Goal: Transaction & Acquisition: Purchase product/service

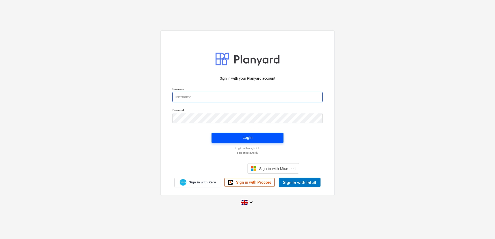
type input "neil@wearespaces.co.uk"
click at [245, 136] on div "Login" at bounding box center [248, 137] width 10 height 7
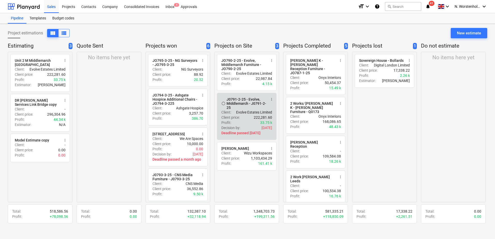
click at [244, 99] on div "J0791-2-25 - Evolve, Middlemarch - J0791-2-25" at bounding box center [247, 103] width 40 height 12
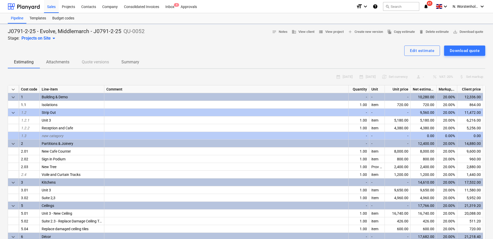
type textarea "x"
click at [69, 7] on div "Projects" at bounding box center [68, 6] width 19 height 13
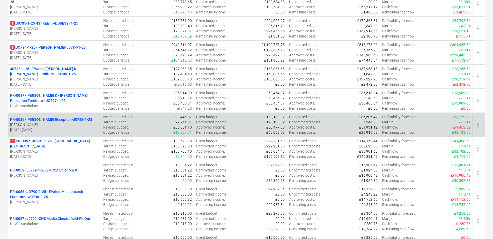
scroll to position [104, 0]
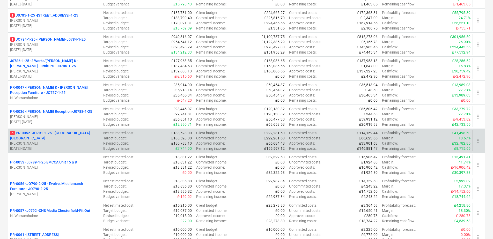
click at [70, 135] on p "5 PR-0052 - JO791-2-25 - [GEOGRAPHIC_DATA] [GEOGRAPHIC_DATA]" at bounding box center [54, 136] width 89 height 10
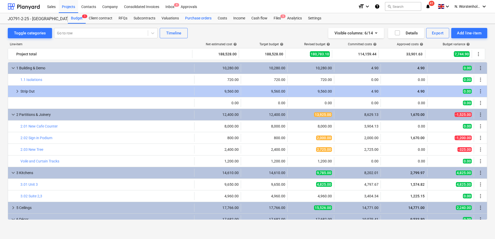
click at [197, 17] on div "Purchase orders" at bounding box center [198, 18] width 33 height 10
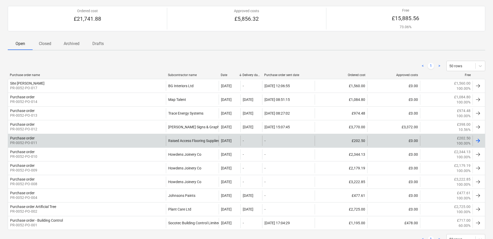
scroll to position [63, 0]
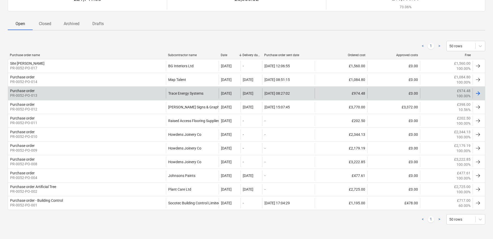
click at [27, 90] on div "Purchase order" at bounding box center [22, 91] width 25 height 4
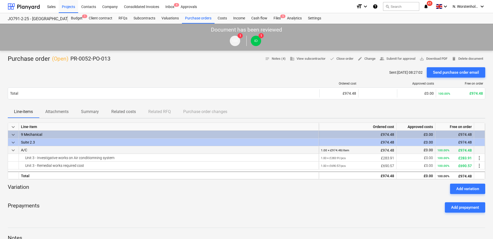
click at [14, 150] on span "keyboard_arrow_down" at bounding box center [13, 150] width 6 height 6
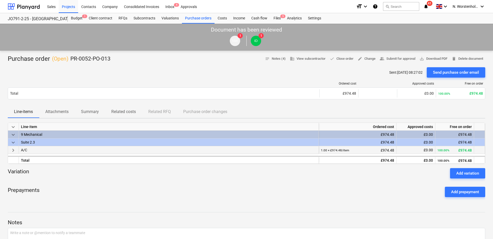
click at [14, 149] on span "keyboard_arrow_right" at bounding box center [13, 150] width 6 height 6
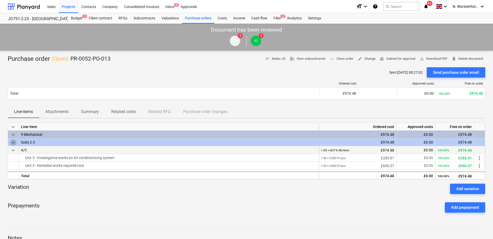
click at [12, 143] on span "keyboard_arrow_down" at bounding box center [13, 143] width 6 height 6
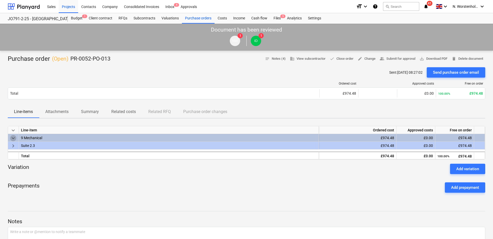
click at [11, 138] on span "keyboard_arrow_down" at bounding box center [13, 138] width 6 height 6
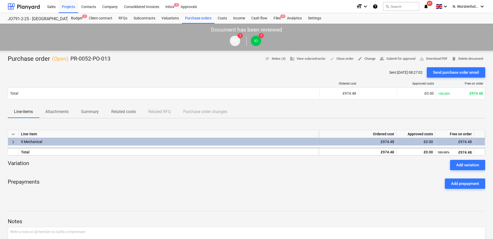
click at [11, 142] on span "keyboard_arrow_right" at bounding box center [13, 142] width 6 height 6
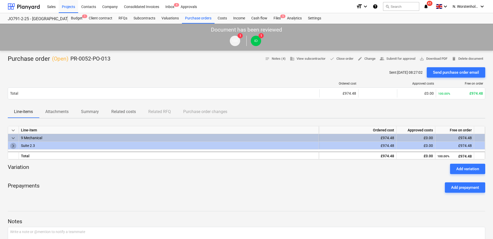
click at [12, 144] on span "keyboard_arrow_right" at bounding box center [13, 146] width 6 height 6
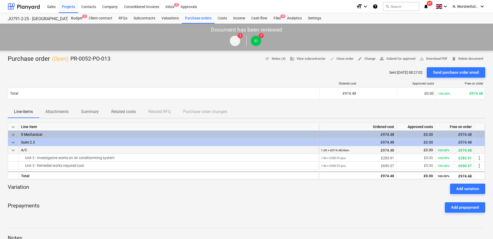
click at [13, 149] on span "keyboard_arrow_down" at bounding box center [13, 150] width 6 height 6
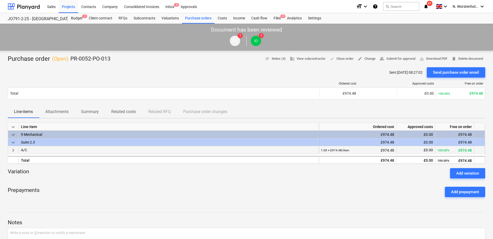
click at [231, 67] on div "Sent : 29.07.2025 08:27:02 Send purchase order email" at bounding box center [247, 72] width 478 height 10
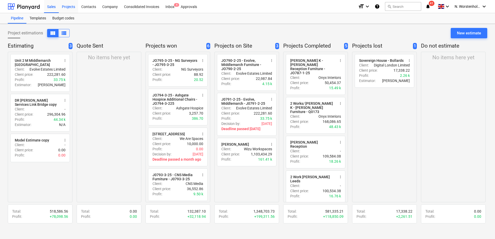
click at [68, 7] on div "Projects" at bounding box center [68, 6] width 19 height 13
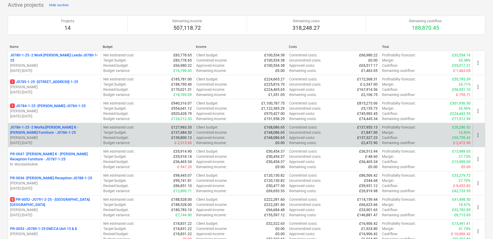
scroll to position [52, 0]
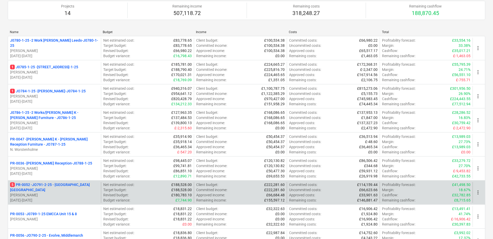
click at [65, 185] on p "5 PR-0052 - JO791-2-25 - [GEOGRAPHIC_DATA] [GEOGRAPHIC_DATA]" at bounding box center [54, 187] width 89 height 10
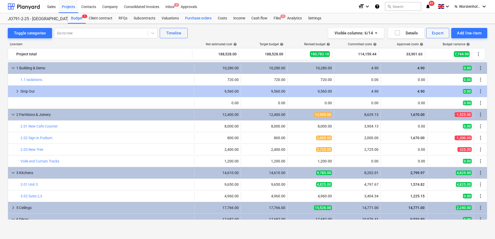
click at [194, 18] on div "Purchase orders" at bounding box center [198, 18] width 33 height 10
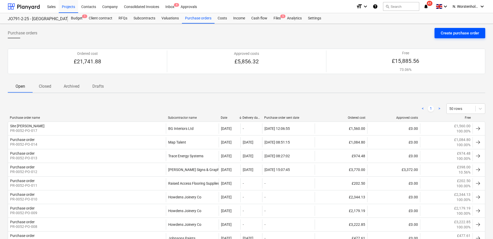
click at [458, 32] on div "Create purchase order" at bounding box center [460, 33] width 38 height 7
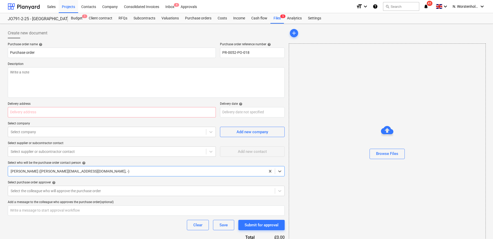
type textarea "x"
type input "PR-0052-PO-018"
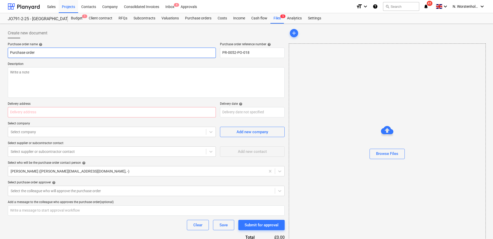
click at [27, 54] on input "Purchase order" at bounding box center [112, 53] width 208 height 10
drag, startPoint x: 37, startPoint y: 52, endPoint x: 4, endPoint y: 52, distance: 32.6
click at [4, 52] on div "Create new document Purchase order name help Purchase order Purchase order refe…" at bounding box center [246, 144] width 493 height 241
type textarea "x"
type input "A"
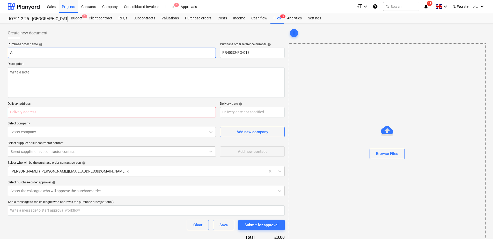
type textarea "x"
type input "Ag"
type textarea "x"
type input "Age"
type textarea "x"
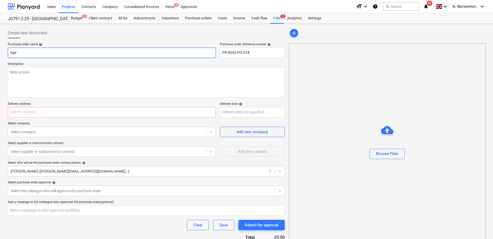
type input "Agen"
type textarea "x"
type input "Agenc"
type textarea "x"
type input "Agency"
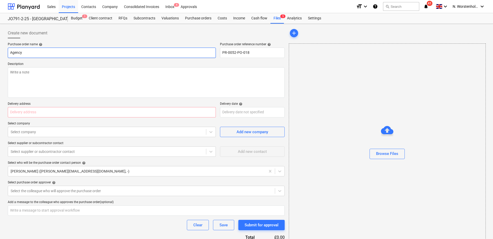
type textarea "x"
type input "Agency"
type textarea "x"
type input "Agency J"
type textarea "x"
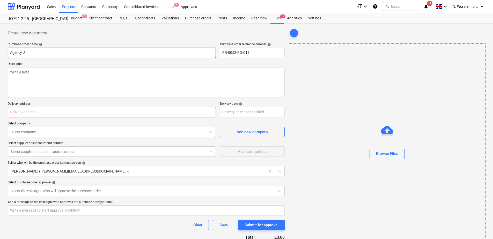
type input "Agency Jo"
type textarea "x"
type input "Agency Joi"
type textarea "x"
type input "Agency Join"
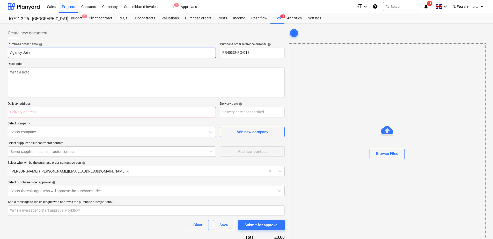
type textarea "x"
type input "Agency Joine"
type textarea "x"
type input "Agency Joiner"
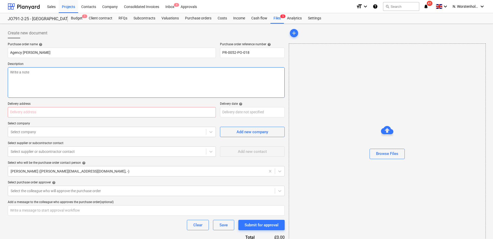
click at [15, 70] on textarea at bounding box center [146, 82] width 277 height 31
type textarea "x"
type textarea "F"
type textarea "x"
type textarea "Fi"
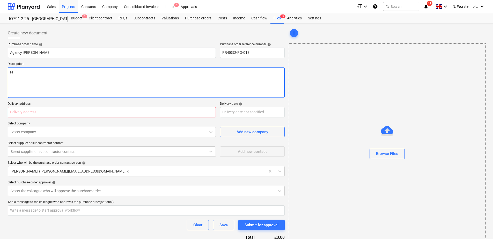
type textarea "x"
type textarea "Fit"
type textarea "x"
type textarea "Fit"
type textarea "x"
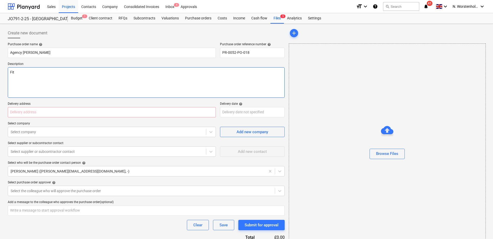
type textarea "Fit K"
type textarea "x"
type textarea "Fit Ki"
type textarea "x"
type textarea "Fit Kit"
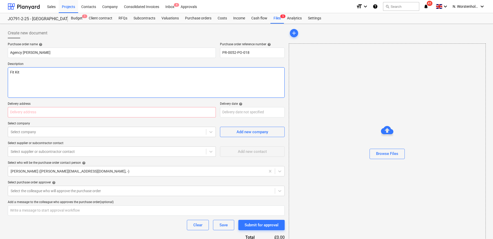
type textarea "x"
type textarea "Fit Kitc"
type textarea "x"
type textarea "Fit Kitch"
type textarea "x"
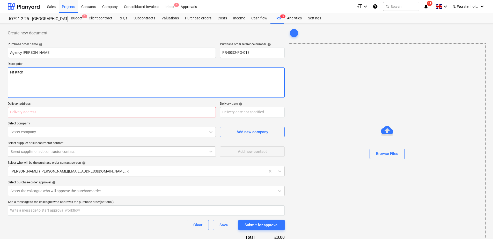
type textarea "Fit Kitche"
type textarea "x"
type textarea "Fit Kitchen"
type textarea "x"
type textarea "Fit Kitchens"
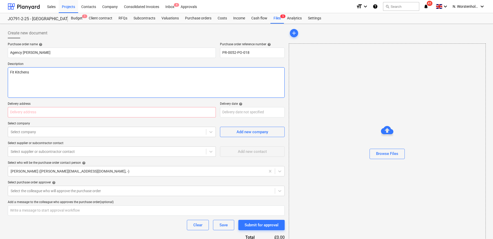
type textarea "x"
type textarea "Fit Kitchens t"
type textarea "x"
type textarea "Fit Kitchens to"
type textarea "x"
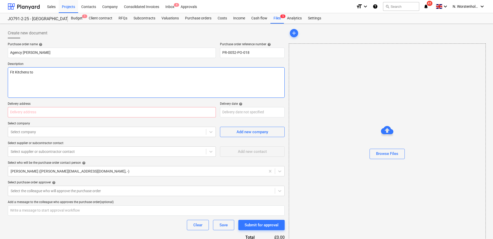
type textarea "Fit Kitchens to"
type textarea "x"
type textarea "Fit Kitchens to U"
type textarea "x"
type textarea "Fit Kitchens to Un"
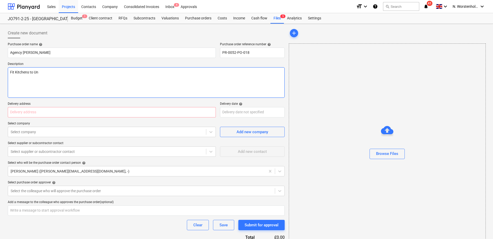
type textarea "x"
type textarea "Fit Kitchens to Uni"
type textarea "x"
type textarea "Fit Kitchens to Unit"
type textarea "x"
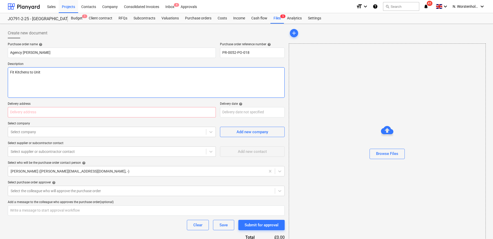
type textarea "Fit Kitchens to Unit"
type textarea "x"
type textarea "Fit Kitchens to Unit 3"
type textarea "x"
type textarea "Fit Kitchens to Unit 3"
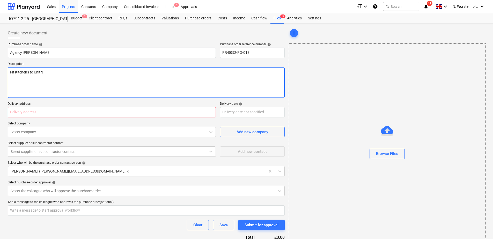
type textarea "x"
type textarea "Fit Kitchens to Unit 3 &"
type textarea "x"
type textarea "Fit Kitchens to Unit 3 &"
type textarea "x"
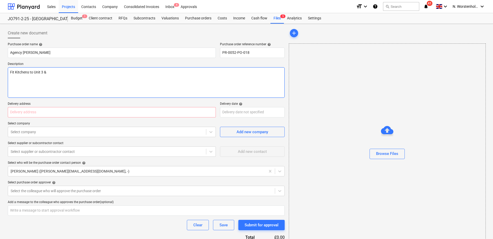
type textarea "Fit Kitchens to Unit 3 & U"
type textarea "x"
type textarea "Fit Kitchens to Unit 3 & Un"
type textarea "x"
type textarea "Fit Kitchens to Unit 3 & Uni"
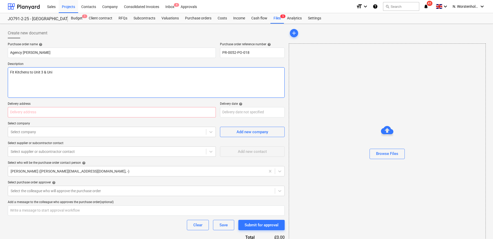
type textarea "x"
type textarea "Fit Kitchens to Unit 3 & Unit"
type textarea "x"
type textarea "Fit Kitchens to Unit 3 & Unit"
type textarea "x"
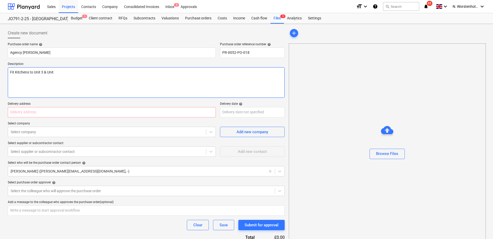
type textarea "Fit Kitchens to Unit 3 & Unit 2"
type textarea "x"
type textarea "Fit Kitchens to Unit 3 & Unit 2."
type textarea "x"
type textarea "Fit Kitchens to Unit 3 & Unit 2.3"
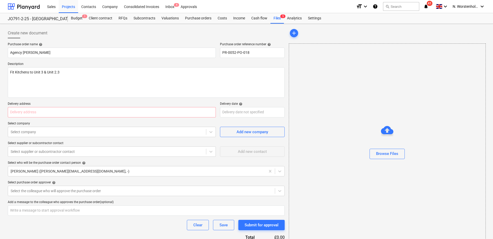
type textarea "x"
click at [20, 106] on p "Delivery address" at bounding box center [112, 104] width 208 height 5
click at [23, 112] on input "text" at bounding box center [112, 112] width 208 height 10
type input "Middlemarch Coventry"
type textarea "x"
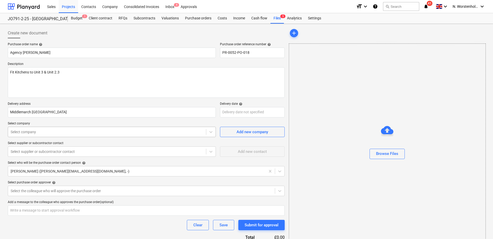
click at [35, 133] on div at bounding box center [107, 132] width 193 height 5
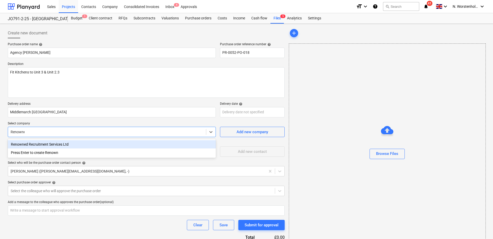
type input "Renowned"
click at [51, 145] on div "Renowned Recruitment Services Ltd" at bounding box center [112, 144] width 208 height 8
type textarea "x"
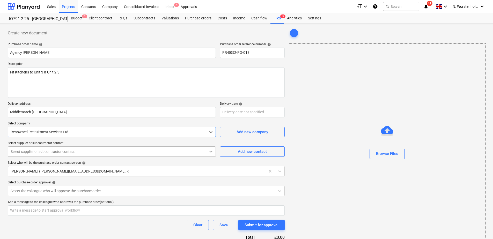
click at [210, 153] on icon at bounding box center [211, 151] width 5 height 5
click at [90, 149] on div at bounding box center [107, 151] width 193 height 5
click at [32, 188] on div "Select the colleague who will approve the purchase order" at bounding box center [141, 191] width 267 height 7
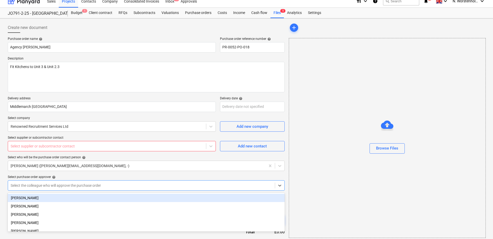
scroll to position [6, 0]
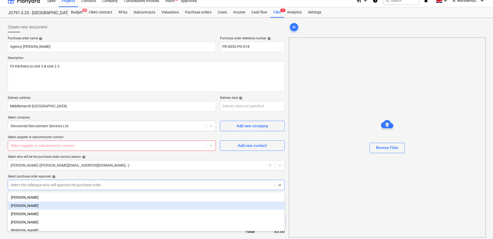
click at [28, 205] on div "[PERSON_NAME]" at bounding box center [146, 206] width 277 height 8
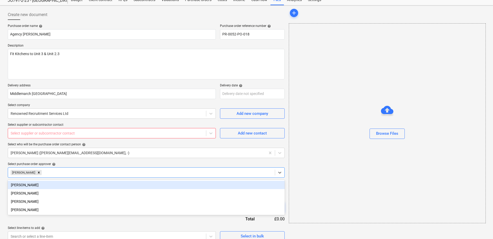
scroll to position [25, 0]
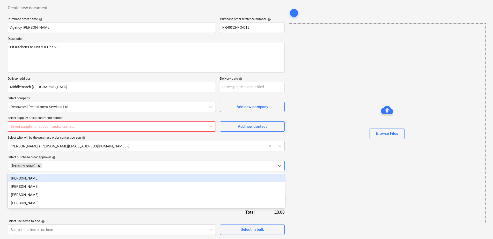
click at [342, 167] on div "Browse Files" at bounding box center [387, 123] width 197 height 200
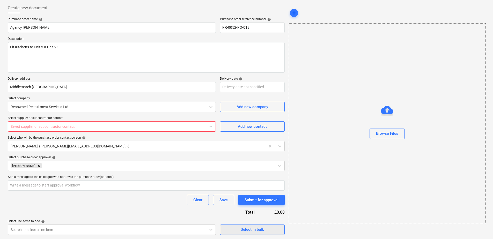
click at [260, 230] on div "Select in bulk" at bounding box center [252, 229] width 23 height 7
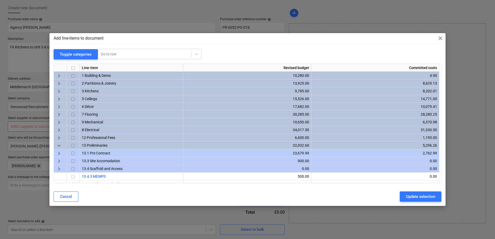
click at [61, 89] on span "keyboard_arrow_right" at bounding box center [59, 91] width 6 height 6
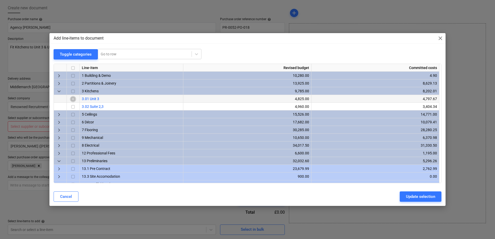
click at [73, 99] on input "checkbox" at bounding box center [73, 99] width 6 height 6
click at [409, 197] on div "Update selection" at bounding box center [420, 196] width 29 height 7
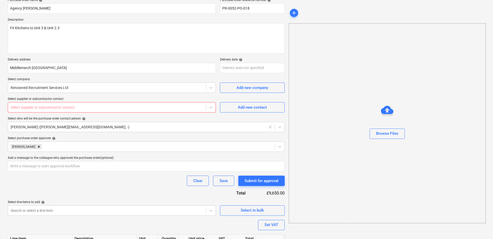
scroll to position [76, 0]
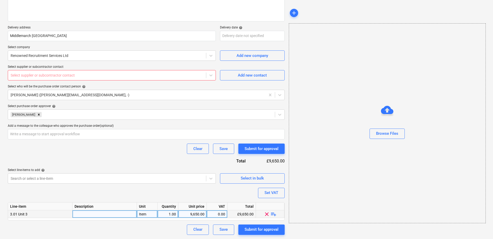
click at [275, 214] on span "playlist_add" at bounding box center [274, 214] width 6 height 6
type textarea "x"
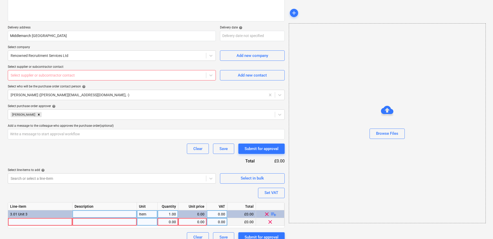
click at [25, 220] on div at bounding box center [40, 222] width 64 height 8
type input "Installation"
type textarea "x"
click at [169, 222] on div "0.00" at bounding box center [168, 222] width 16 height 8
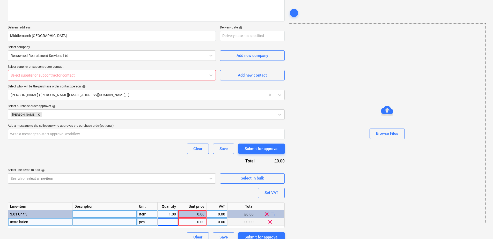
type input "10"
type textarea "x"
click at [196, 223] on div "0.00" at bounding box center [193, 222] width 24 height 8
type input "280"
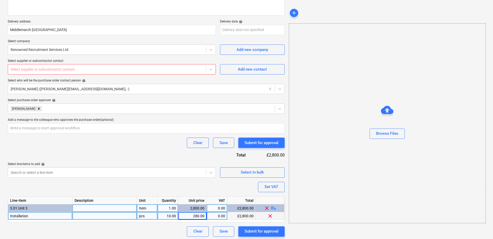
scroll to position [84, 0]
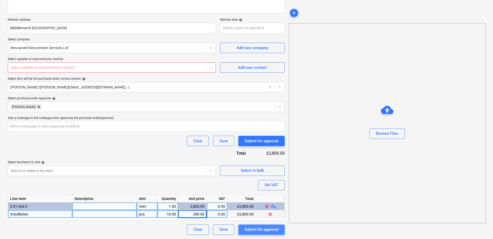
click at [260, 229] on div "Submit for approval" at bounding box center [262, 229] width 34 height 7
type textarea "x"
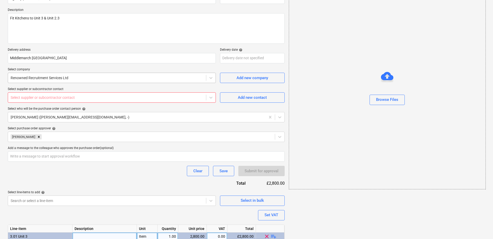
scroll to position [6, 0]
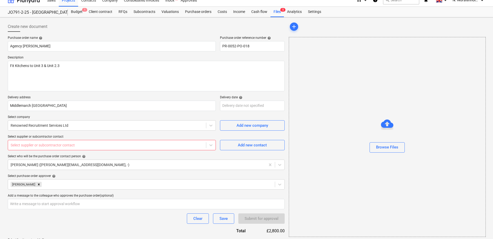
click at [40, 145] on div at bounding box center [107, 145] width 193 height 5
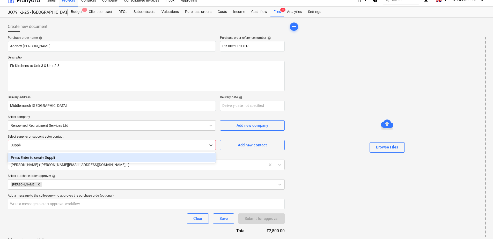
type input "Supplier"
click at [61, 157] on div "Press Enter to create Supplier" at bounding box center [112, 158] width 208 height 8
type textarea "x"
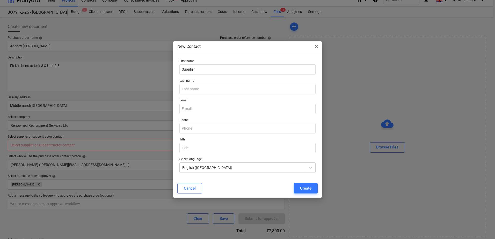
click at [317, 45] on span "close" at bounding box center [317, 47] width 6 height 6
type textarea "x"
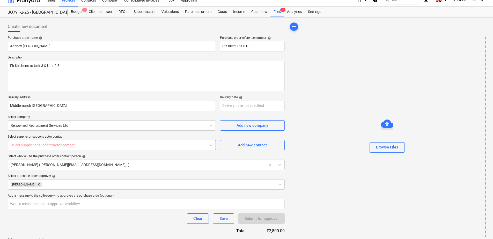
click at [31, 146] on div at bounding box center [107, 145] width 193 height 5
click at [30, 146] on div at bounding box center [107, 145] width 193 height 5
click at [69, 143] on div at bounding box center [107, 145] width 193 height 5
click at [212, 144] on icon at bounding box center [211, 145] width 5 height 5
click at [42, 144] on div at bounding box center [107, 145] width 193 height 5
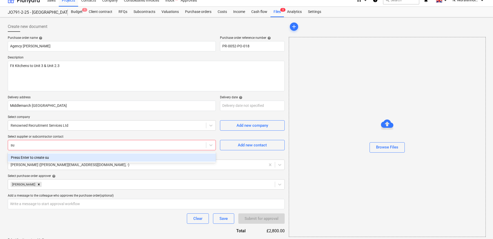
type input "sub"
type textarea "x"
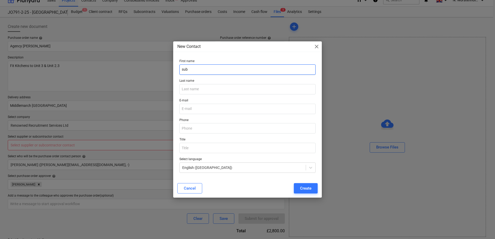
click at [191, 69] on input "sub" at bounding box center [248, 69] width 136 height 10
drag, startPoint x: 191, startPoint y: 69, endPoint x: 175, endPoint y: 69, distance: 16.6
click at [175, 69] on div "First name sub Last name E-mail Phone Title Select language English (UK)" at bounding box center [247, 118] width 149 height 122
click at [197, 189] on button "Cancel" at bounding box center [189, 188] width 25 height 10
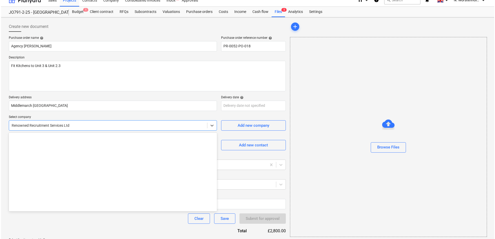
scroll to position [10398, 0]
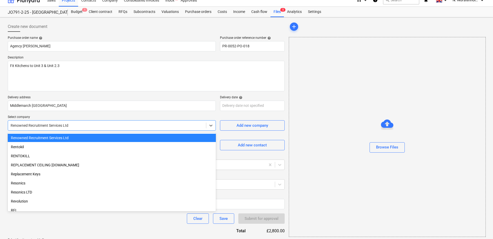
drag, startPoint x: 69, startPoint y: 125, endPoint x: 37, endPoint y: 128, distance: 32.0
click at [34, 126] on div at bounding box center [107, 125] width 193 height 5
click at [33, 138] on div "Renowned Recruitment Services Ltd" at bounding box center [112, 138] width 208 height 8
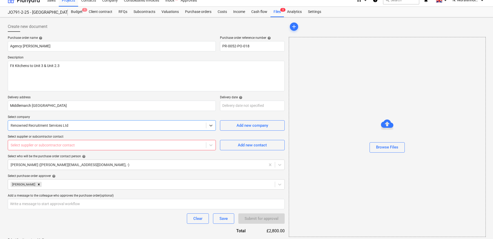
type textarea "x"
click at [54, 145] on div at bounding box center [107, 145] width 193 height 5
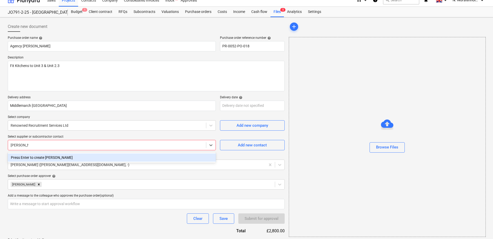
type input "Liam Jones"
click at [60, 157] on div "Press Enter to create Liam Jones" at bounding box center [112, 158] width 208 height 8
type textarea "x"
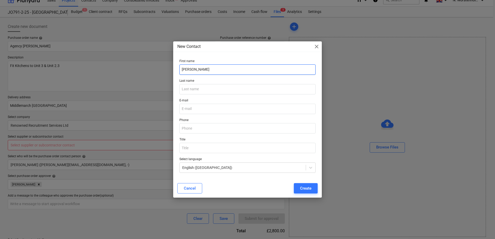
drag, startPoint x: 204, startPoint y: 73, endPoint x: 190, endPoint y: 71, distance: 13.4
click at [190, 71] on input "Liam Jones" at bounding box center [248, 69] width 136 height 10
type input "Liam"
click at [189, 89] on input "text" at bounding box center [248, 89] width 136 height 10
paste input "Jones"
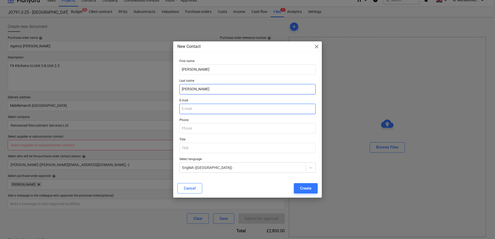
type input "Jones"
click at [189, 109] on input "email" at bounding box center [248, 109] width 136 height 10
type input "liam@"
drag, startPoint x: 200, startPoint y: 110, endPoint x: 178, endPoint y: 110, distance: 22.0
click at [178, 110] on div "E-mail liam@" at bounding box center [247, 107] width 140 height 20
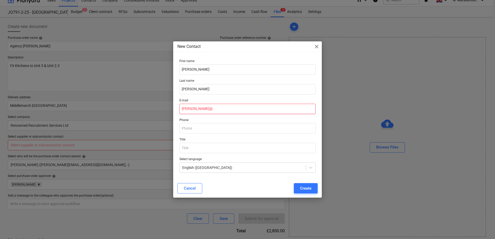
type textarea "x"
paste input "Liam Jones <liam@renownedrecruitment.co.uk>"
click at [203, 110] on input "Liam Jones <liam@renownedrecruitment.co.uk>" at bounding box center [248, 109] width 136 height 10
click at [251, 106] on input "liam@renownedrecruitment.co.uk>" at bounding box center [248, 109] width 136 height 10
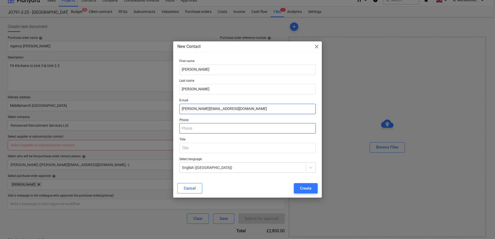
type input "liam@renownedrecruitment.co.uk"
click at [188, 125] on input "text" at bounding box center [248, 128] width 136 height 10
type input "07730039100"
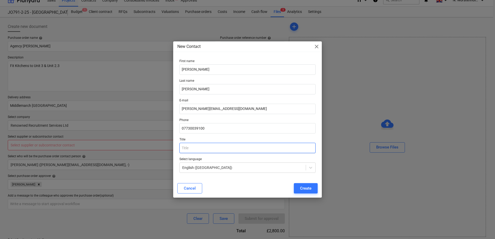
click at [187, 148] on input "text" at bounding box center [248, 148] width 136 height 10
type input "MD"
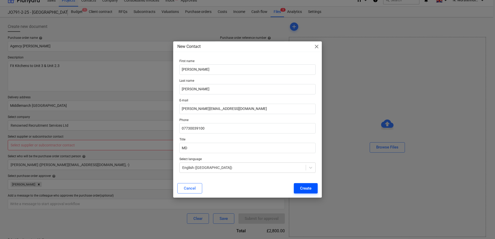
click at [306, 189] on div "Create" at bounding box center [305, 188] width 11 height 7
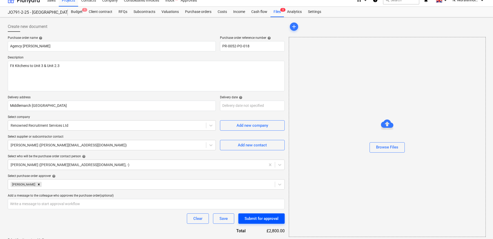
click at [255, 217] on div "Submit for approval" at bounding box center [262, 219] width 34 height 7
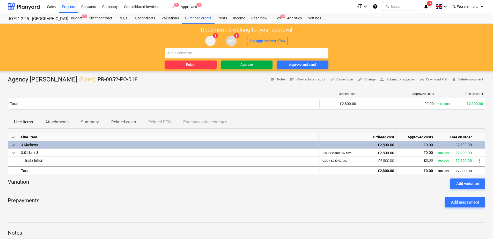
click at [251, 63] on div "Approve" at bounding box center [247, 65] width 12 height 6
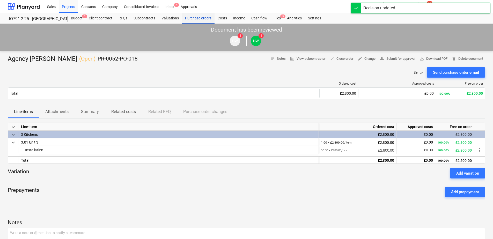
click at [196, 17] on div "Purchase orders" at bounding box center [198, 18] width 33 height 10
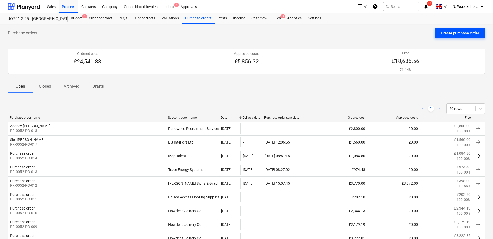
click at [460, 35] on div "Create purchase order" at bounding box center [460, 33] width 38 height 7
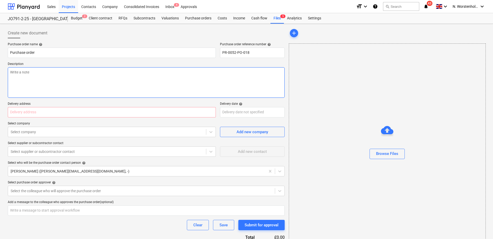
click at [30, 72] on textarea at bounding box center [146, 82] width 277 height 31
click at [32, 72] on textarea at bounding box center [146, 82] width 277 height 31
type textarea "x"
type textarea "D"
type textarea "x"
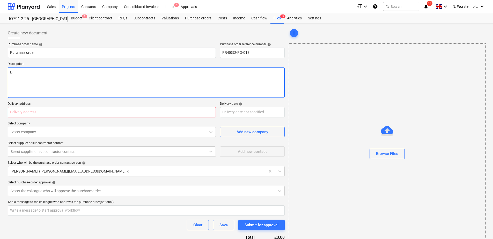
type textarea "De"
type textarea "x"
type textarea "Dec"
type textarea "x"
type textarea "Deco"
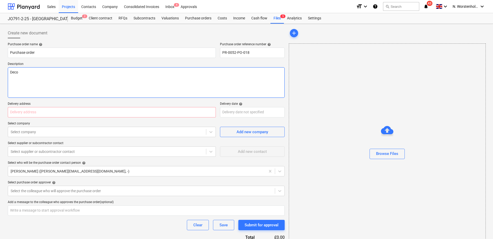
type textarea "x"
type textarea "Decor"
type textarea "x"
type textarea "Decora"
type textarea "x"
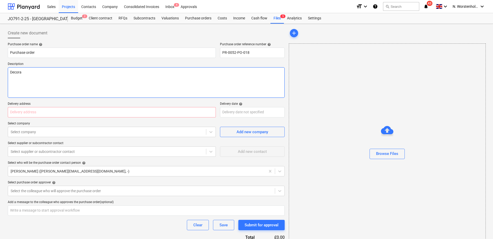
type textarea "Decorat"
type textarea "x"
type textarea "Decorato"
type textarea "x"
type textarea "Decorator"
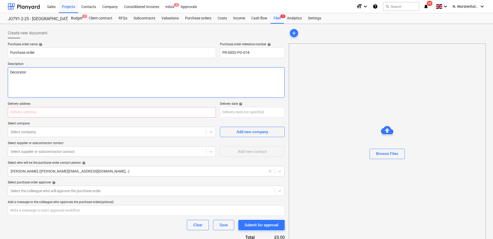
type textarea "x"
type textarea "Decorator"
type textarea "x"
type textarea "Decorator f"
type textarea "x"
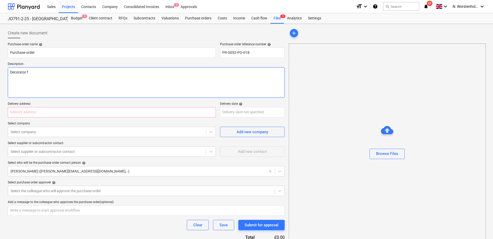
type textarea "Decorator fo"
type textarea "x"
type textarea "Decorator for"
type textarea "x"
type textarea "Decorator for"
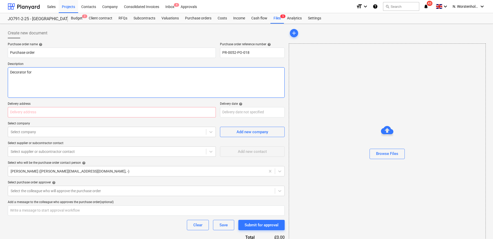
type textarea "x"
type textarea "Decorator for re"
type textarea "x"
type textarea "Decorator for rec"
type textarea "x"
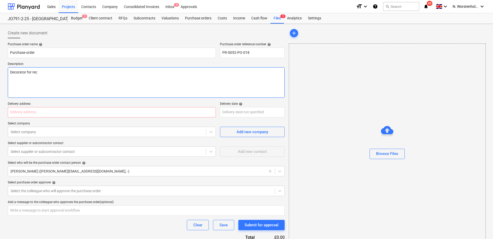
type textarea "Decorator for rece"
type textarea "x"
type textarea "Decorator for recep"
type textarea "x"
type textarea "Decorator for recept"
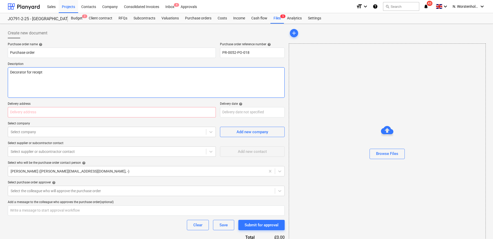
type textarea "x"
type textarea "Decorator for recepti"
type textarea "x"
type textarea "Decorator for receptio"
type textarea "x"
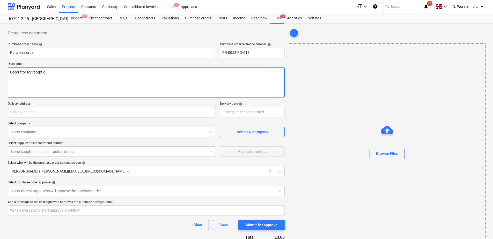
type textarea "Decorator for reception"
type textarea "x"
type textarea "Decorator for reception"
type textarea "x"
type textarea "Decorator for reception &"
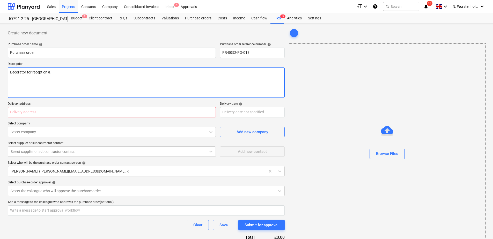
type textarea "x"
type textarea "Decorator for reception & C"
type textarea "x"
type textarea "Decorator for reception & Ca"
type textarea "x"
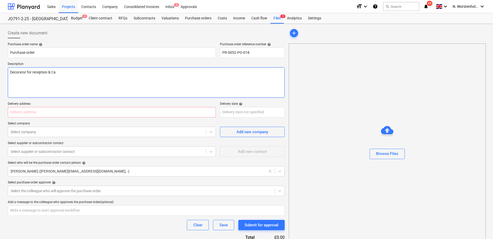
type textarea "Decorator for reception & Caf"
type textarea "x"
type textarea "Decorator for reception & Cafe"
type textarea "x"
click at [38, 112] on input "text" at bounding box center [112, 112] width 208 height 10
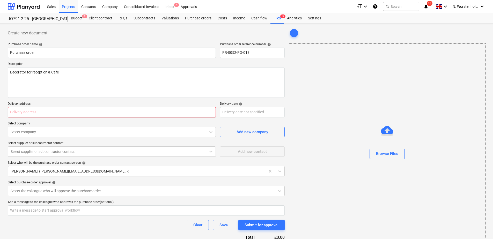
type input "Middlemarch Coventry"
type textarea "x"
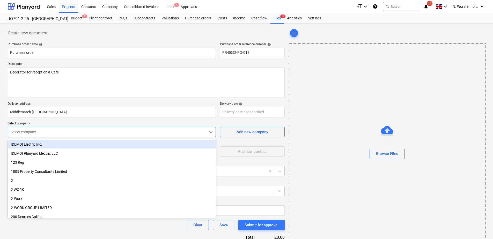
click at [39, 131] on div at bounding box center [107, 132] width 193 height 5
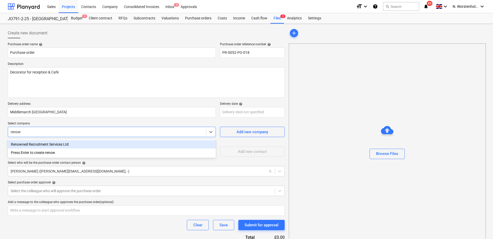
type input "renown"
click at [28, 143] on div "Renowned Recruitment Services Ltd" at bounding box center [112, 144] width 208 height 8
type textarea "x"
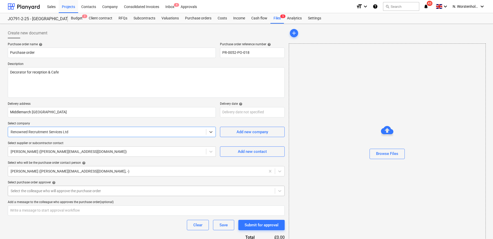
click at [68, 191] on div "Select the colleague who will approve the purchase order" at bounding box center [146, 191] width 277 height 10
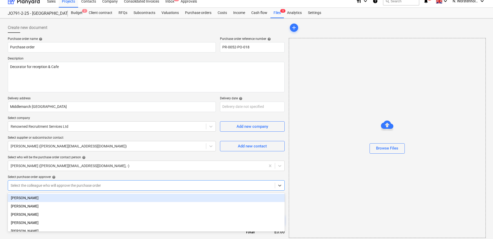
scroll to position [6, 0]
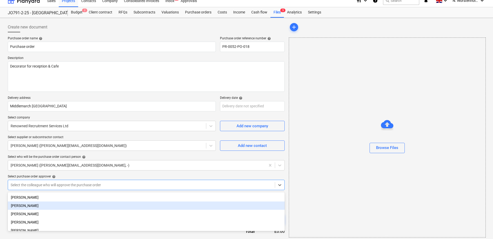
click at [46, 205] on div "[PERSON_NAME]" at bounding box center [146, 206] width 277 height 8
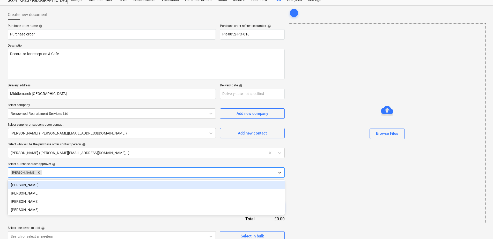
scroll to position [25, 0]
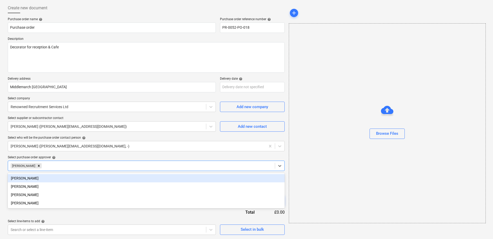
click at [450, 181] on div "Browse Files" at bounding box center [387, 123] width 197 height 200
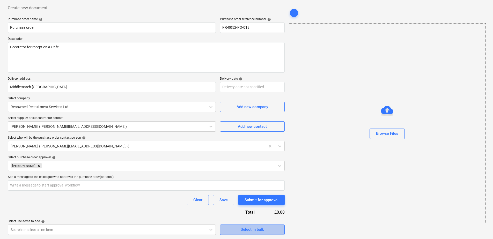
click at [242, 232] on div "Select in bulk" at bounding box center [252, 229] width 23 height 7
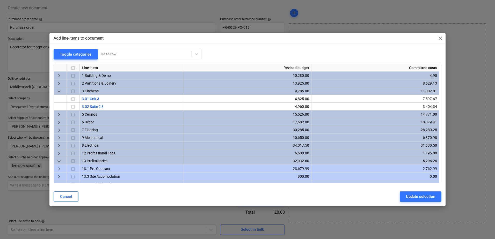
click at [74, 121] on input "checkbox" at bounding box center [73, 122] width 6 height 6
click at [74, 122] on input "checkbox" at bounding box center [73, 122] width 6 height 6
click at [86, 122] on span "6 Décor" at bounding box center [88, 122] width 12 height 4
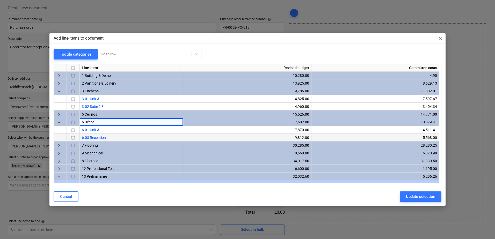
click at [96, 137] on span "6.03 Reception" at bounding box center [94, 138] width 24 height 4
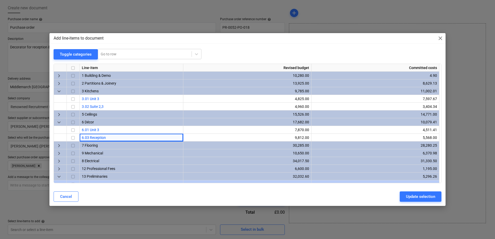
click at [411, 195] on div "Update selection" at bounding box center [420, 196] width 29 height 7
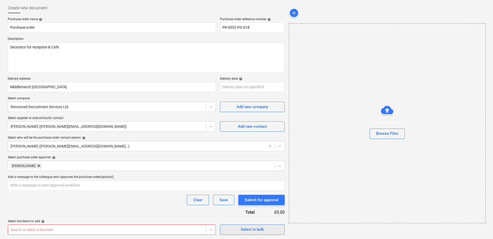
click at [251, 228] on div "Select in bulk" at bounding box center [252, 229] width 23 height 7
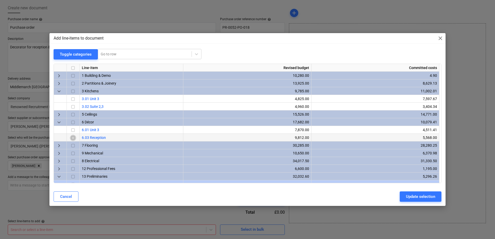
click at [72, 137] on input "checkbox" at bounding box center [73, 138] width 6 height 6
click at [73, 139] on input "checkbox" at bounding box center [73, 138] width 6 height 6
click at [441, 38] on span "close" at bounding box center [440, 38] width 6 height 6
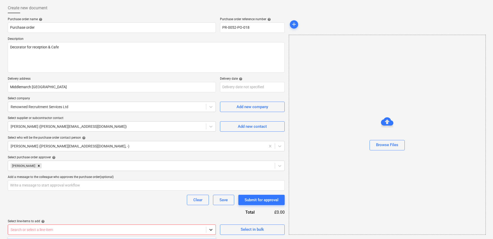
scroll to position [102, 0]
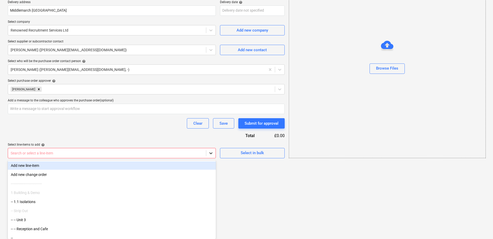
click at [211, 138] on body "Sales Projects Contacts Company Consolidated Invoices Inbox 4 Approvals format_…" at bounding box center [246, 17] width 493 height 239
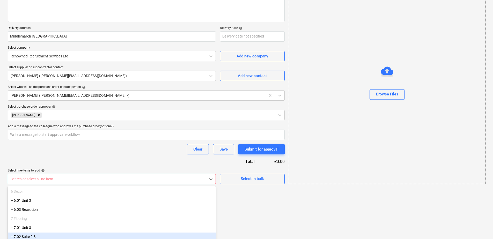
scroll to position [181, 0]
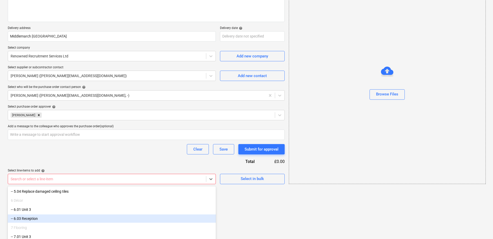
click at [30, 220] on div "-- 6.03 Reception" at bounding box center [112, 219] width 208 height 8
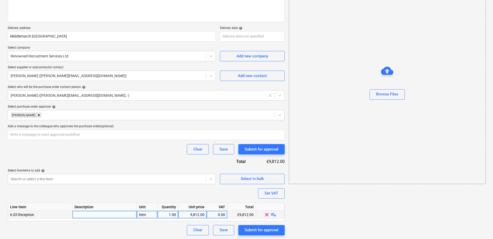
click at [272, 216] on span "playlist_add" at bounding box center [274, 215] width 6 height 6
type textarea "x"
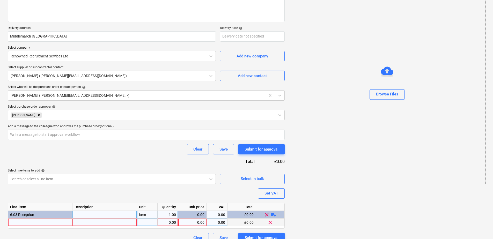
click at [40, 223] on div at bounding box center [40, 223] width 64 height 8
type input "Decorator"
type textarea "x"
click at [164, 222] on div "0.00" at bounding box center [168, 223] width 16 height 8
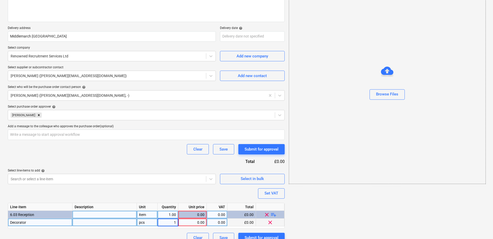
type input "4"
type textarea "x"
click at [194, 224] on div "0.00" at bounding box center [193, 223] width 24 height 8
type input "280"
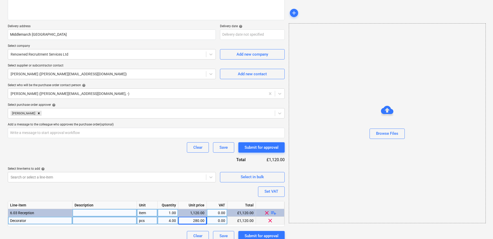
scroll to position [84, 0]
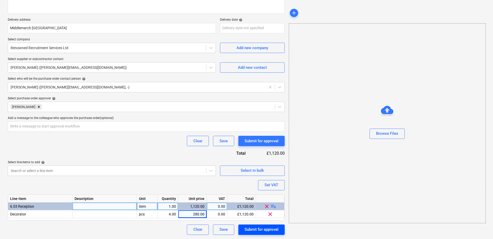
click at [248, 232] on div "Submit for approval" at bounding box center [262, 229] width 34 height 7
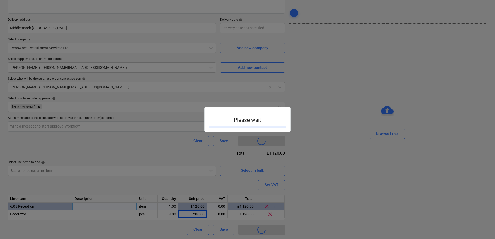
type textarea "x"
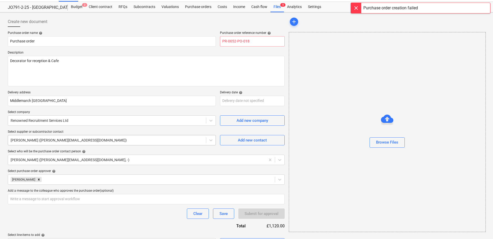
scroll to position [0, 0]
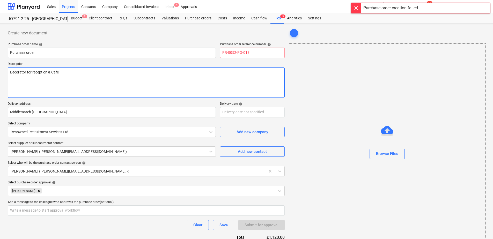
click at [139, 81] on textarea "Decorator for reception & Cafe" at bounding box center [146, 82] width 277 height 31
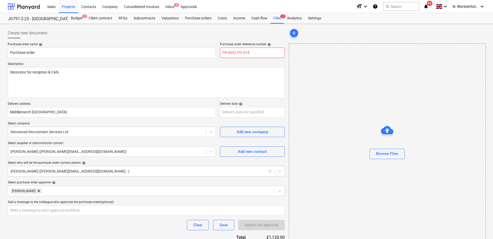
click at [253, 52] on input "PR-0052-PO-018" at bounding box center [252, 53] width 65 height 10
click at [225, 67] on p "Description" at bounding box center [146, 64] width 277 height 5
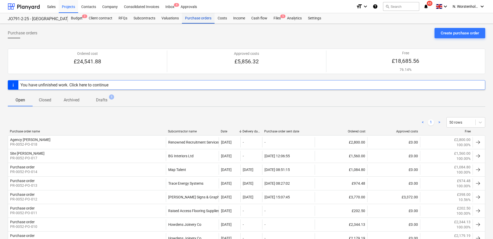
click at [203, 19] on div "Purchase orders" at bounding box center [198, 18] width 33 height 10
click at [455, 33] on div "Create purchase order" at bounding box center [460, 33] width 38 height 7
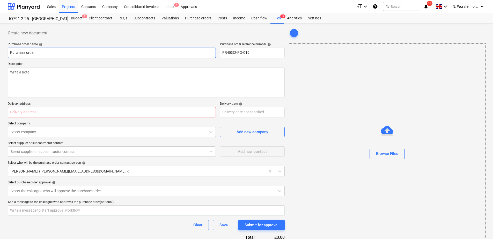
click at [31, 54] on input "Purchase order" at bounding box center [112, 53] width 208 height 10
type input "Purchase order Decorator"
type input "Middlemarch Coventry"
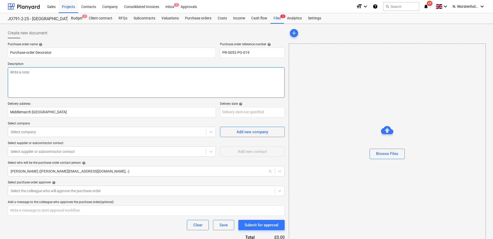
click at [35, 74] on textarea at bounding box center [146, 82] width 277 height 31
type textarea "C"
type textarea "c"
type textarea "Cafe & Reception"
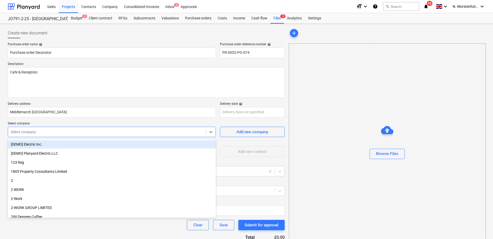
click at [44, 130] on div at bounding box center [107, 132] width 193 height 5
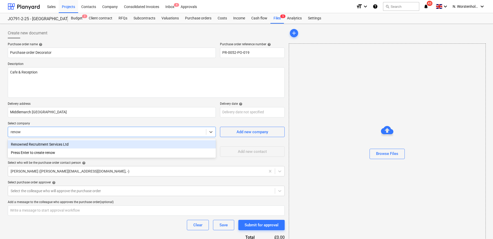
type input "renown"
click at [43, 144] on div "Renowned Recruitment Services Ltd" at bounding box center [112, 144] width 208 height 8
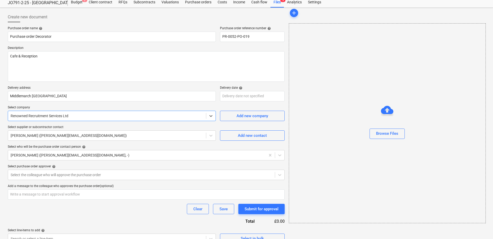
scroll to position [25, 0]
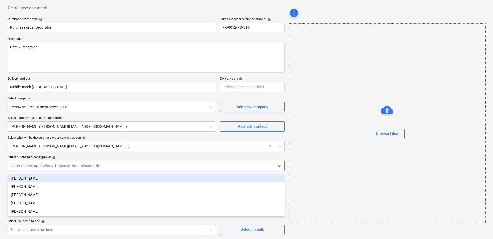
click at [48, 166] on div at bounding box center [142, 165] width 262 height 5
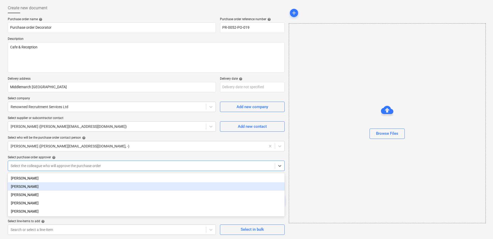
click at [33, 187] on div "[PERSON_NAME]" at bounding box center [146, 187] width 277 height 8
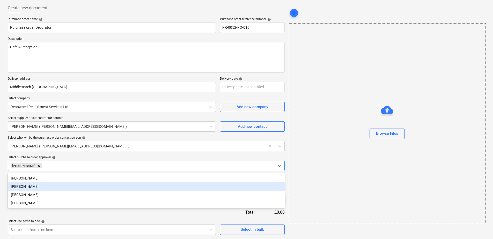
click at [330, 236] on div "add Browse Files" at bounding box center [387, 119] width 201 height 236
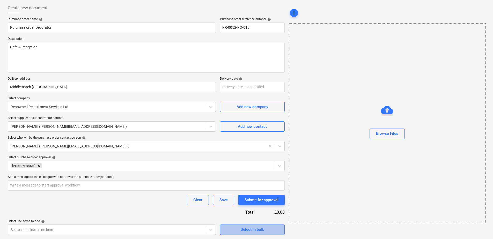
click at [234, 226] on span "Select in bulk" at bounding box center [253, 229] width 52 height 7
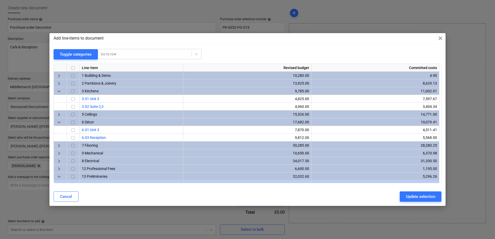
click at [439, 41] on span "close" at bounding box center [440, 38] width 6 height 6
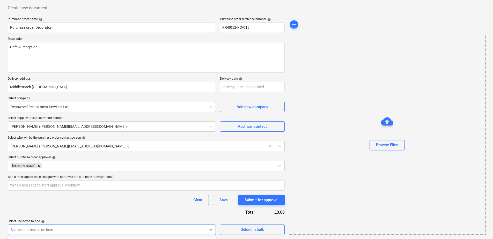
scroll to position [102, 0]
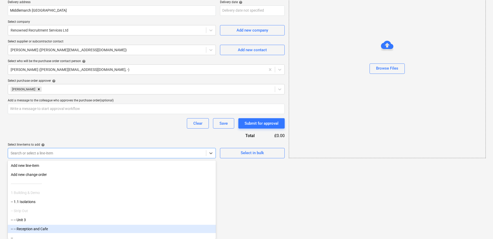
click at [47, 138] on body "Sales Projects Contacts Company Consolidated Invoices Inbox 4 Approvals format_…" at bounding box center [246, 17] width 493 height 239
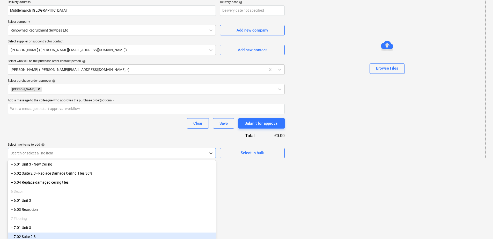
scroll to position [155, 0]
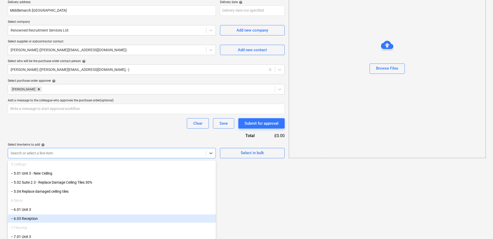
click at [31, 219] on div "-- 6.03 Reception" at bounding box center [112, 219] width 208 height 8
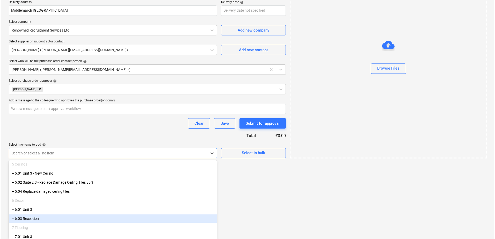
scroll to position [76, 0]
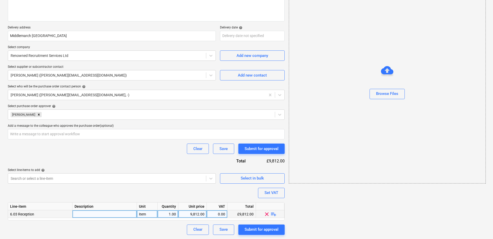
click at [274, 214] on span "playlist_add" at bounding box center [274, 214] width 6 height 6
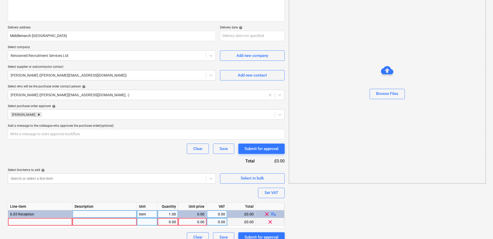
click at [49, 222] on div at bounding box center [40, 222] width 64 height 8
click at [166, 220] on div "0.00" at bounding box center [168, 222] width 16 height 8
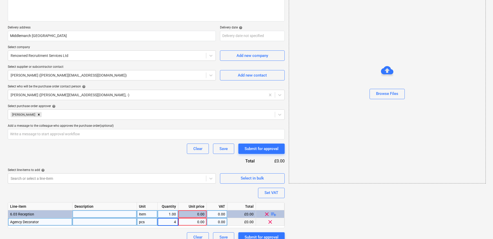
click at [196, 223] on div "0.00" at bounding box center [193, 222] width 24 height 8
click at [262, 235] on div "Submit for approval" at bounding box center [262, 237] width 34 height 7
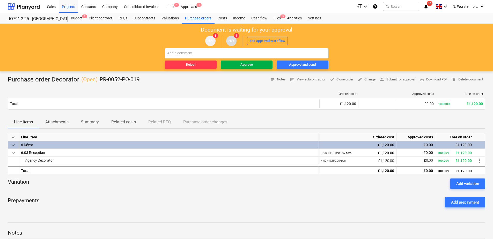
click at [250, 64] on div "Approve" at bounding box center [247, 65] width 12 height 6
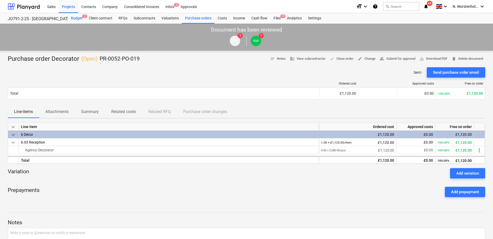
click at [74, 18] on div "Budget 2" at bounding box center [77, 18] width 18 height 10
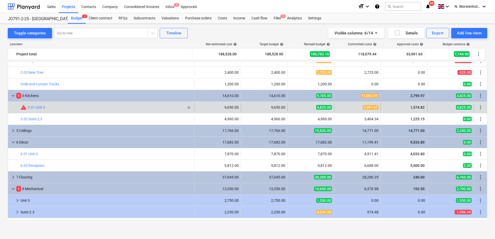
scroll to position [78, 0]
click at [366, 106] on span "7,597.67" at bounding box center [371, 107] width 16 height 5
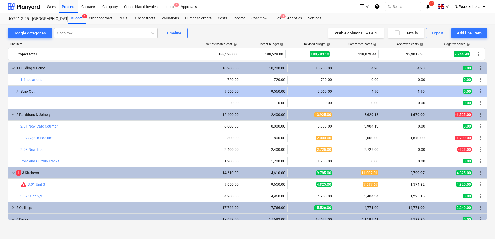
scroll to position [26, 0]
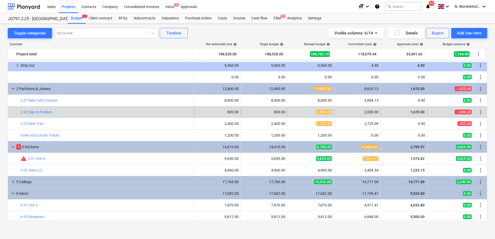
click at [368, 112] on div "2,000.00" at bounding box center [357, 112] width 42 height 4
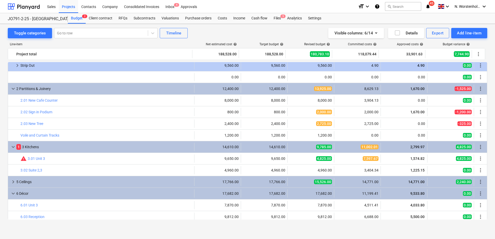
scroll to position [0, 0]
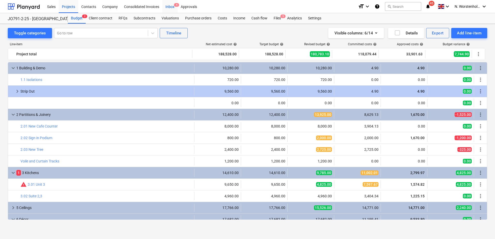
click at [171, 7] on div "Inbox 4" at bounding box center [169, 6] width 15 height 13
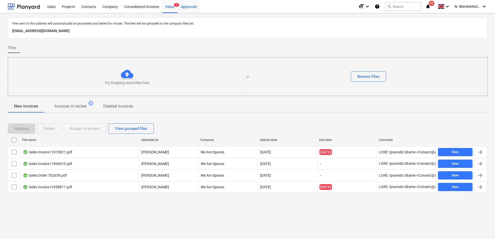
click at [189, 8] on div "Approvals" at bounding box center [189, 6] width 23 height 13
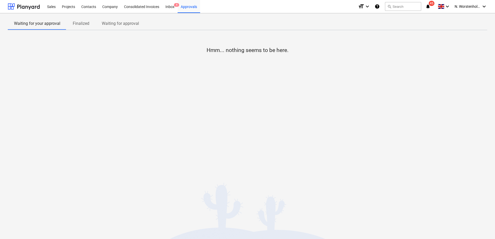
click at [118, 24] on p "Waiting for approval" at bounding box center [120, 23] width 37 height 6
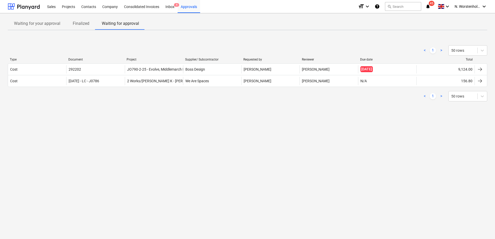
click at [52, 23] on p "Waiting for your approval" at bounding box center [37, 23] width 46 height 6
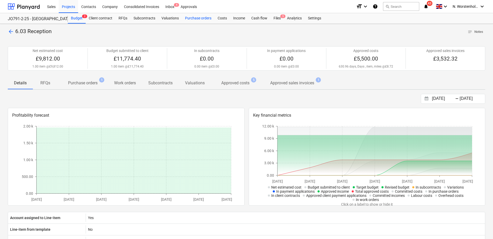
click at [192, 18] on div "Purchase orders" at bounding box center [198, 18] width 33 height 10
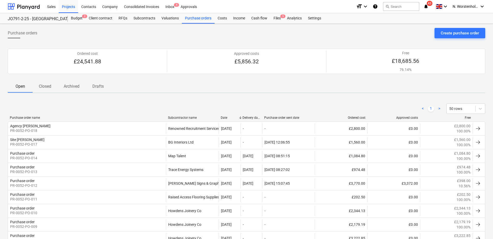
click at [97, 87] on p "Drafts" at bounding box center [98, 86] width 12 height 6
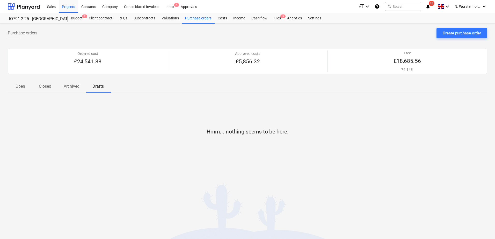
click at [28, 87] on span "Open" at bounding box center [20, 86] width 25 height 9
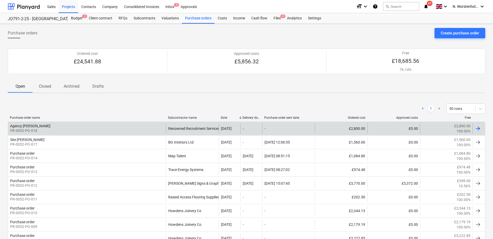
scroll to position [26, 0]
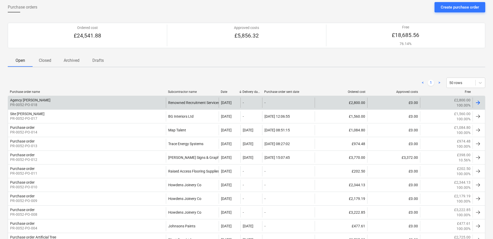
click at [29, 99] on div "Agency [PERSON_NAME]" at bounding box center [30, 100] width 40 height 4
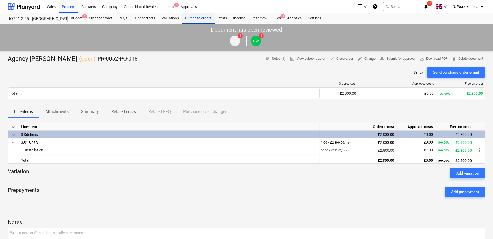
click at [199, 19] on div "Purchase orders" at bounding box center [198, 18] width 33 height 10
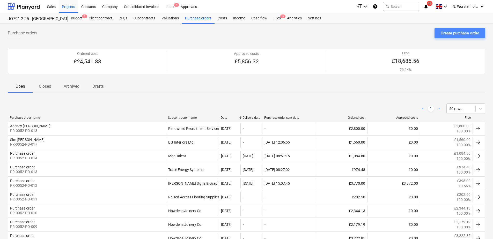
click at [443, 29] on button "Create purchase order" at bounding box center [460, 33] width 51 height 10
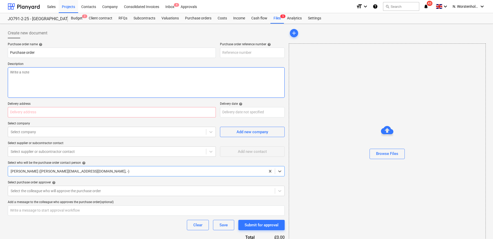
type textarea "x"
type input "PR-0052-PO-020"
type textarea "x"
click at [24, 113] on input "text" at bounding box center [112, 112] width 208 height 10
type input "Middlemarch [GEOGRAPHIC_DATA]"
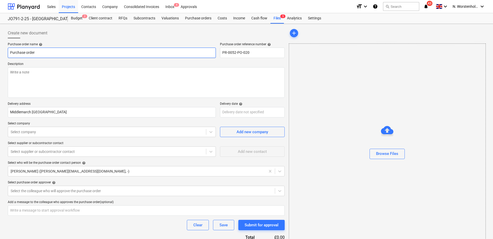
click at [37, 55] on input "Purchase order" at bounding box center [112, 53] width 208 height 10
drag, startPoint x: 38, startPoint y: 53, endPoint x: 11, endPoint y: 52, distance: 27.5
click at [11, 52] on input "Purchase order" at bounding box center [112, 53] width 208 height 10
click at [53, 52] on input "Purchase order" at bounding box center [112, 53] width 208 height 10
click at [48, 53] on input "Purchase order" at bounding box center [112, 53] width 208 height 10
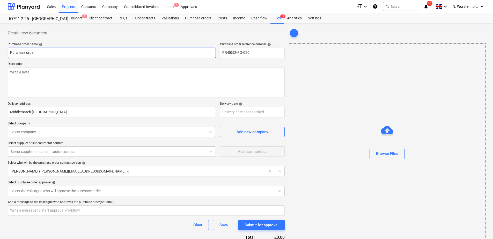
type textarea "x"
type input "Purchase order"
type textarea "x"
type input "Purchase order DE"
type textarea "x"
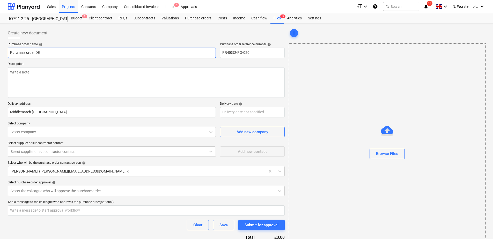
type input "Purchase order DEc"
type textarea "x"
type input "Purchase order DEco"
type textarea "x"
type input "Purchase order DEcor"
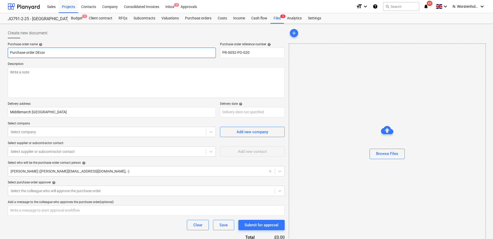
type textarea "x"
type input "Purchase order DEcora"
type textarea "x"
type input "Purchase order DEcorat"
type textarea "x"
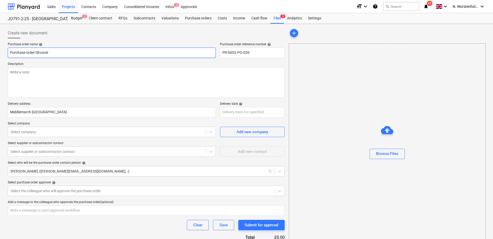
type input "Purchase order DEcorato"
type textarea "x"
type input "Purchase order DEcorator"
click at [40, 52] on input "Purchase order DEcorator" at bounding box center [112, 53] width 208 height 10
type textarea "x"
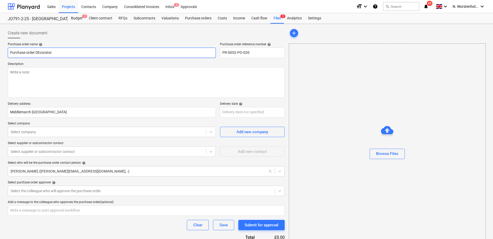
type input "Purchase order Dcorator"
type textarea "x"
type input "Purchase order Decorator"
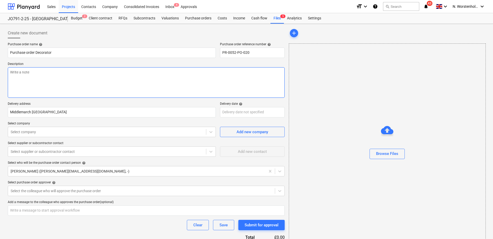
click at [23, 73] on textarea at bounding box center [146, 82] width 277 height 31
type textarea "x"
type textarea "R"
type textarea "x"
type textarea "Re"
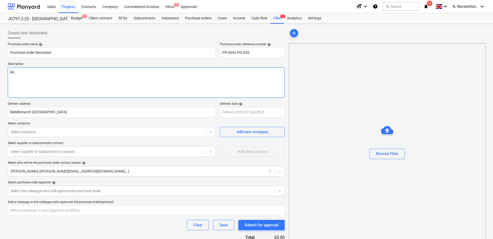
type textarea "x"
type textarea "Rec"
type textarea "x"
type textarea "Rece"
type textarea "x"
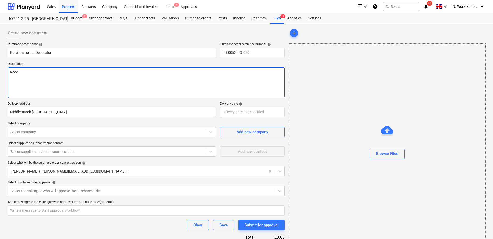
type textarea "Recep"
type textarea "x"
type textarea "Recept"
type textarea "x"
type textarea "Recepti"
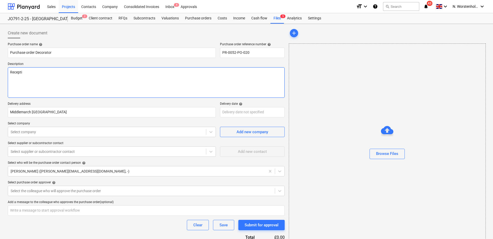
type textarea "x"
type textarea "Receptio"
type textarea "x"
type textarea "Reception"
type textarea "x"
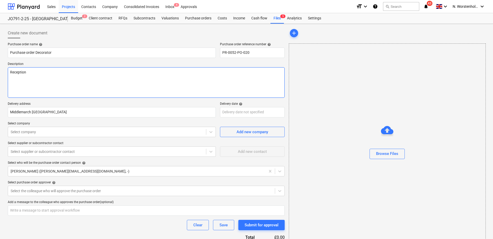
type textarea "Reception"
type textarea "x"
type textarea "Reception &"
type textarea "x"
type textarea "Reception &"
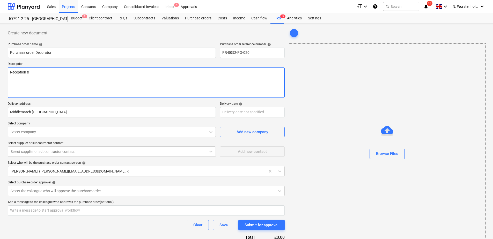
type textarea "x"
type textarea "Reception & C"
type textarea "x"
type textarea "Reception & Ca"
type textarea "x"
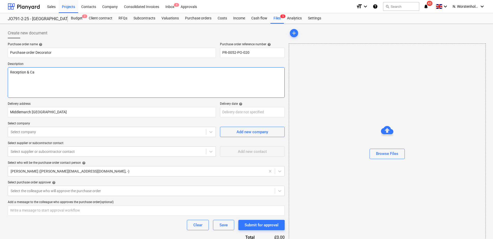
type textarea "Reception & Caf"
type textarea "x"
type textarea "Reception & Cafe"
type textarea "x"
type textarea "Reception & Cafe"
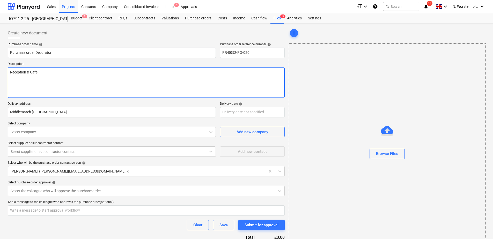
type textarea "x"
type textarea "Reception & Cafe W"
type textarea "x"
type textarea "Reception & Cafe Wo"
type textarea "x"
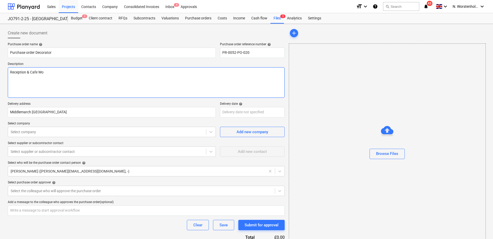
type textarea "Reception & Cafe Wor"
type textarea "x"
type textarea "Reception & Cafe Work"
type textarea "x"
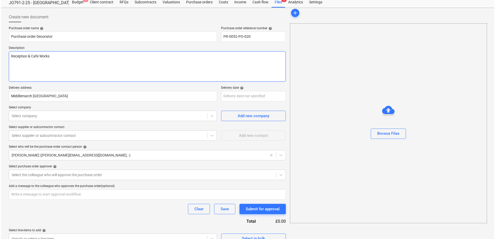
scroll to position [25, 0]
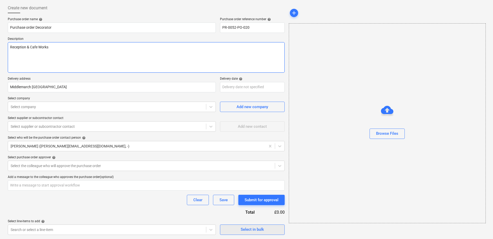
type textarea "Reception & Cafe Works"
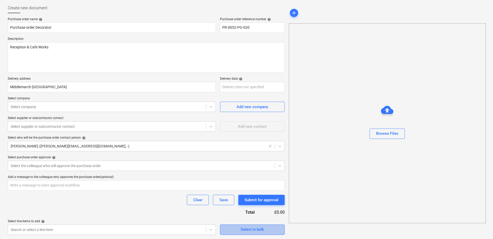
click at [249, 230] on div "Select in bulk" at bounding box center [252, 229] width 23 height 7
type textarea "x"
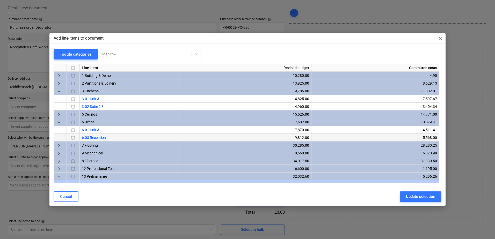
click at [94, 137] on span "6.03 Reception" at bounding box center [94, 138] width 24 height 4
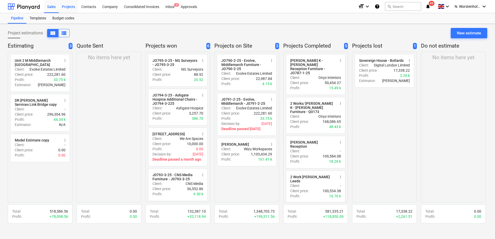
click at [68, 3] on div "Projects" at bounding box center [68, 6] width 19 height 13
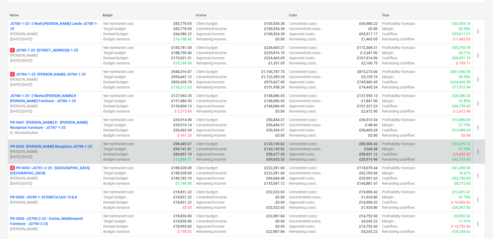
scroll to position [78, 0]
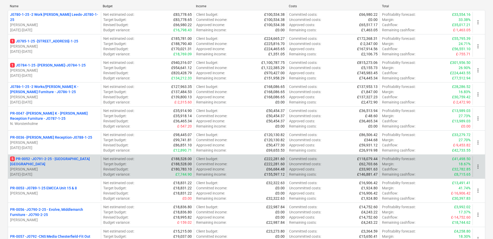
click at [47, 162] on p "5 PR-0052 - JO791-2-25 - [GEOGRAPHIC_DATA] [GEOGRAPHIC_DATA]" at bounding box center [54, 161] width 89 height 10
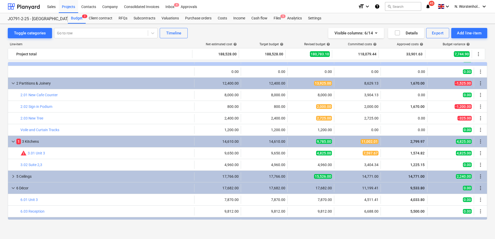
scroll to position [26, 0]
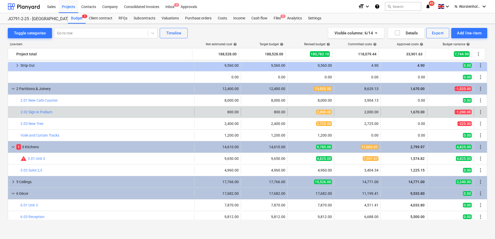
click at [363, 111] on div "2,000.00" at bounding box center [357, 112] width 42 height 4
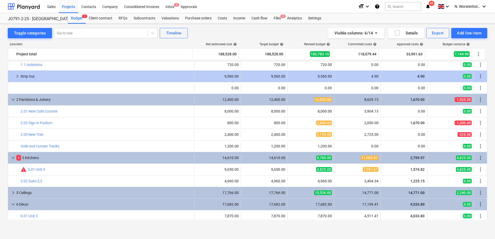
scroll to position [0, 0]
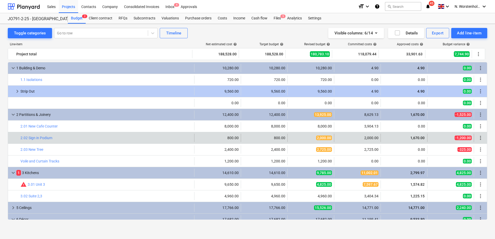
click at [369, 137] on div "2,000.00" at bounding box center [357, 138] width 42 height 4
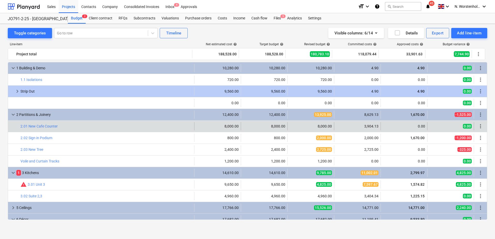
click at [371, 125] on div "3,904.13" at bounding box center [357, 126] width 42 height 4
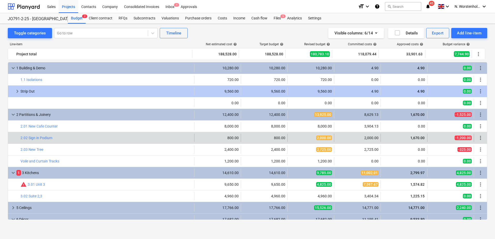
click at [369, 137] on div "2,000.00" at bounding box center [357, 138] width 42 height 4
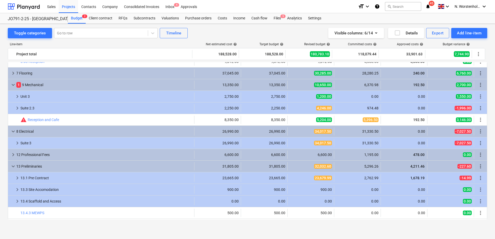
scroll to position [207, 0]
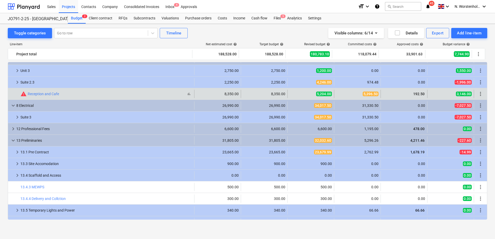
click at [24, 94] on span "warning" at bounding box center [23, 94] width 6 height 6
click at [40, 94] on link "Reception and Cafe" at bounding box center [43, 94] width 31 height 4
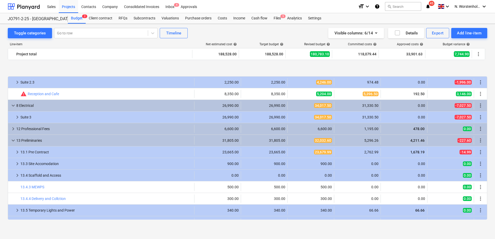
scroll to position [233, 0]
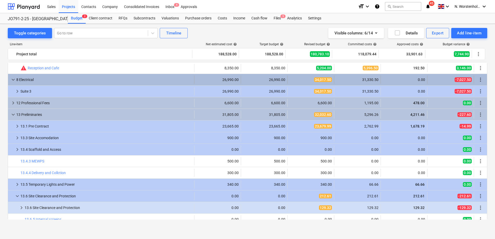
click at [457, 78] on span "-7,027.50" at bounding box center [463, 79] width 17 height 5
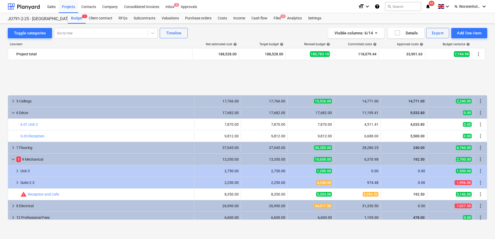
scroll to position [152, 0]
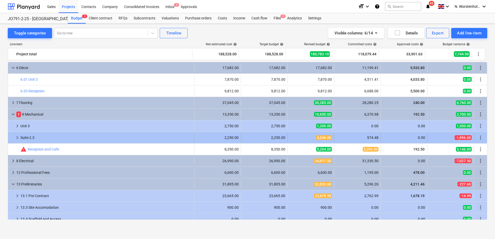
click at [17, 138] on span "keyboard_arrow_right" at bounding box center [17, 138] width 6 height 6
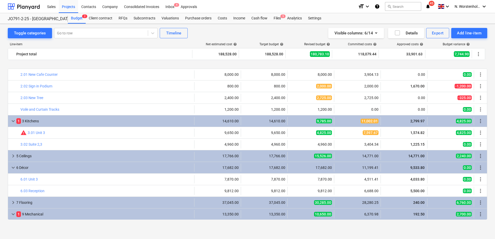
scroll to position [78, 0]
